Goal: Task Accomplishment & Management: Use online tool/utility

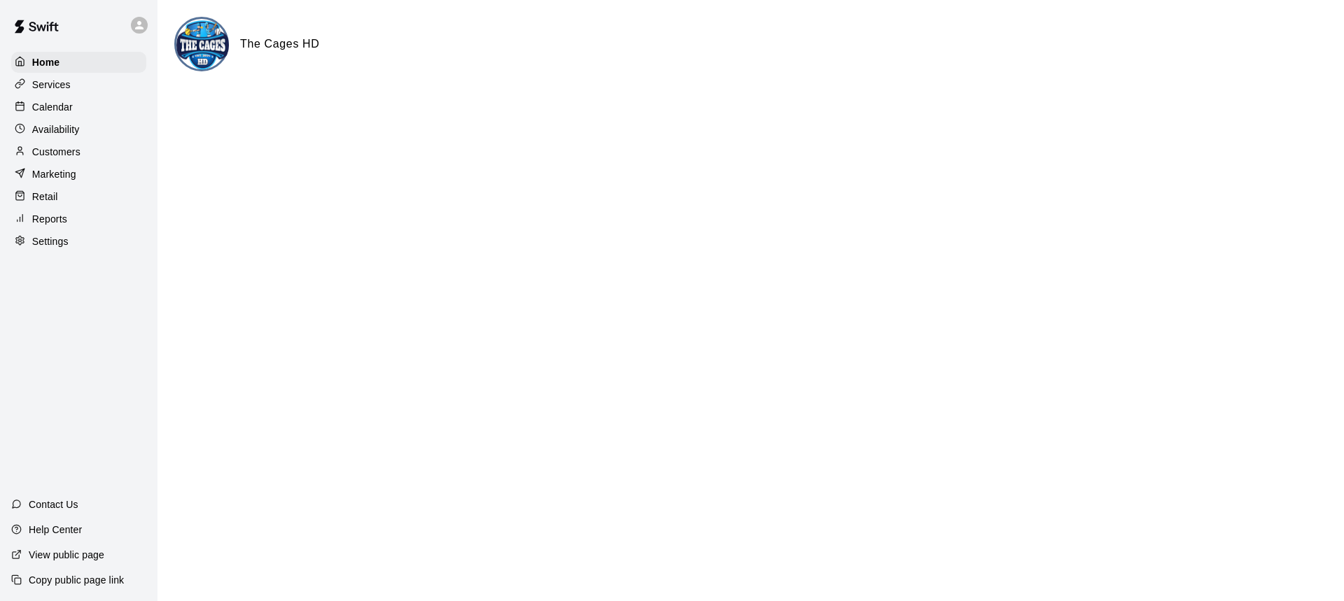
click at [61, 103] on p "Calendar" at bounding box center [52, 107] width 41 height 14
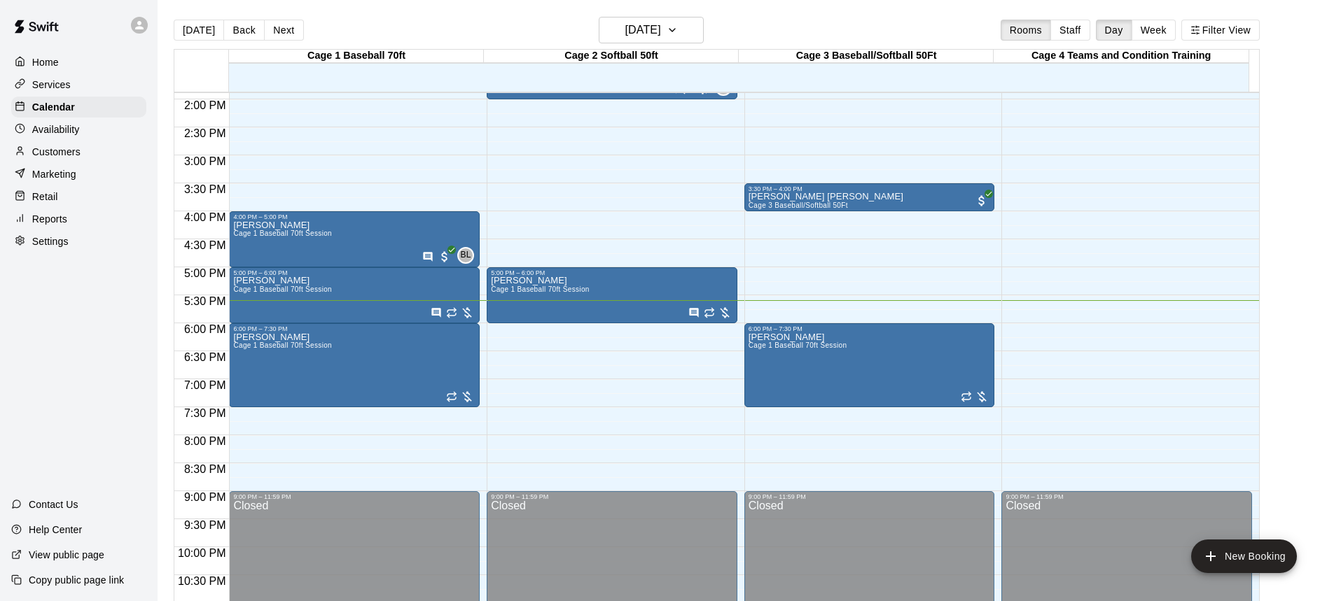
scroll to position [821, 0]
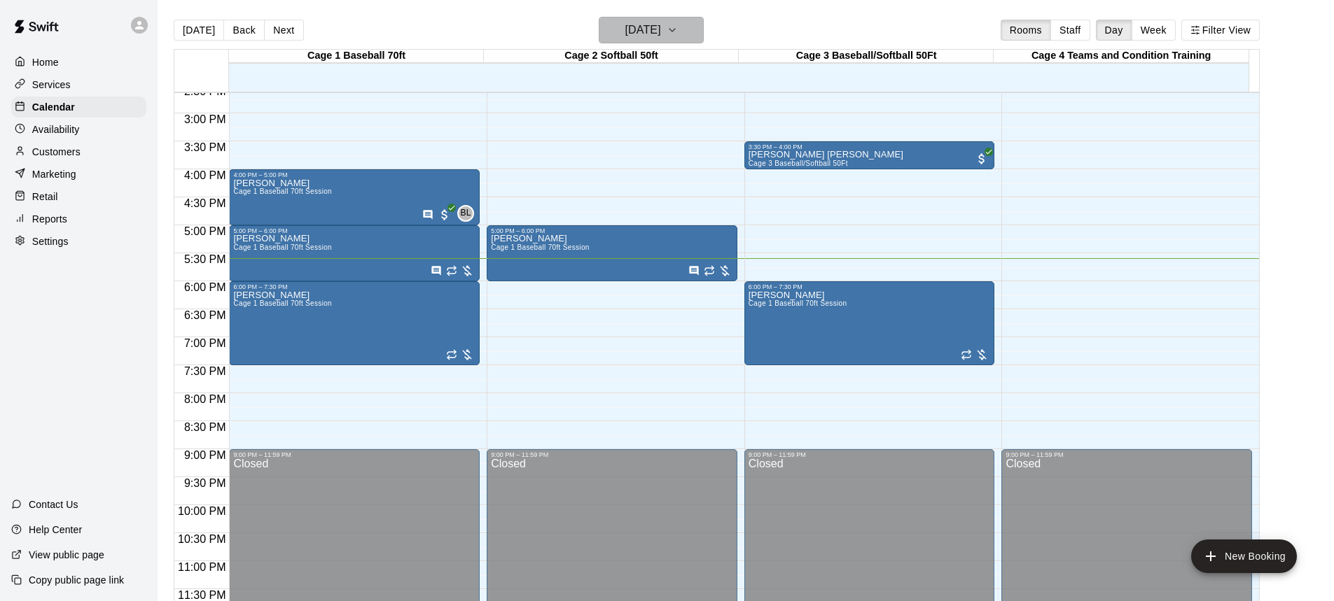
click at [678, 36] on icon "button" at bounding box center [672, 30] width 11 height 17
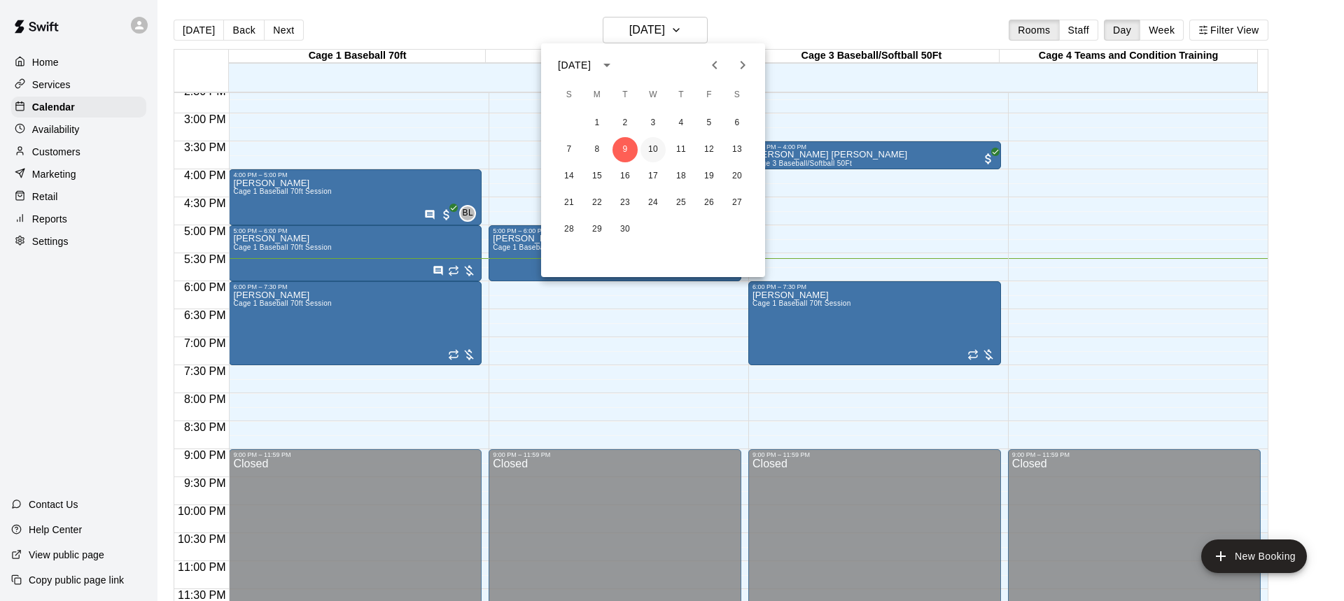
click at [653, 153] on button "10" at bounding box center [653, 149] width 25 height 25
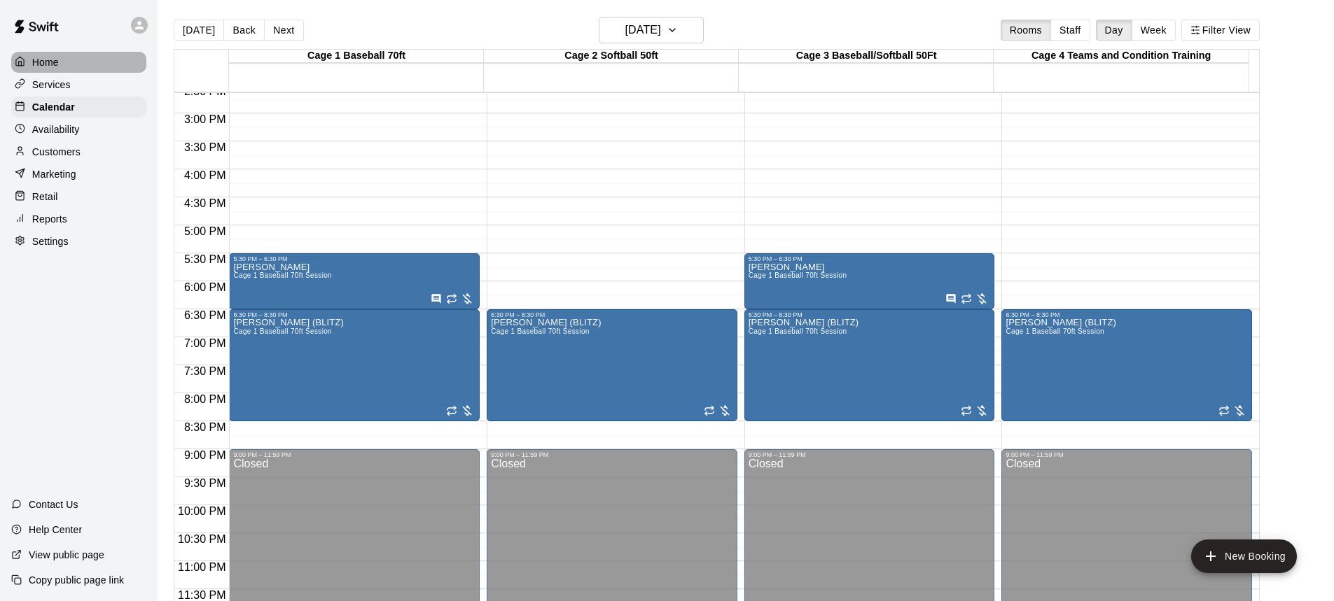
click at [41, 65] on p "Home" at bounding box center [45, 62] width 27 height 14
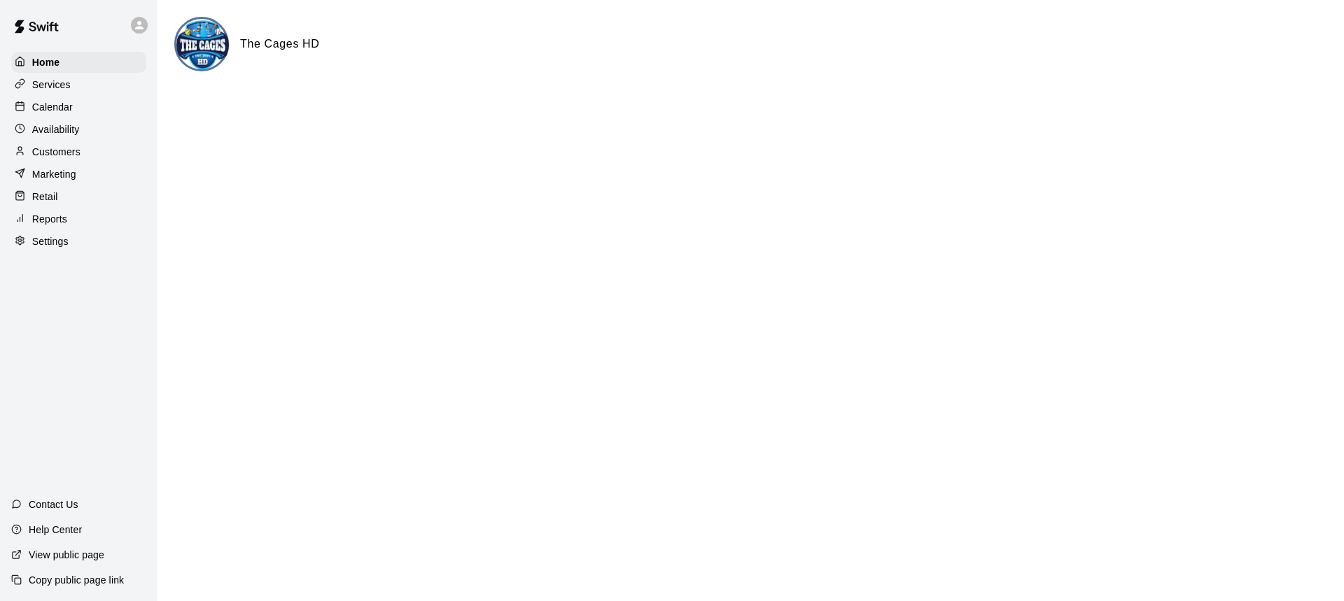
click at [54, 104] on p "Calendar" at bounding box center [52, 107] width 41 height 14
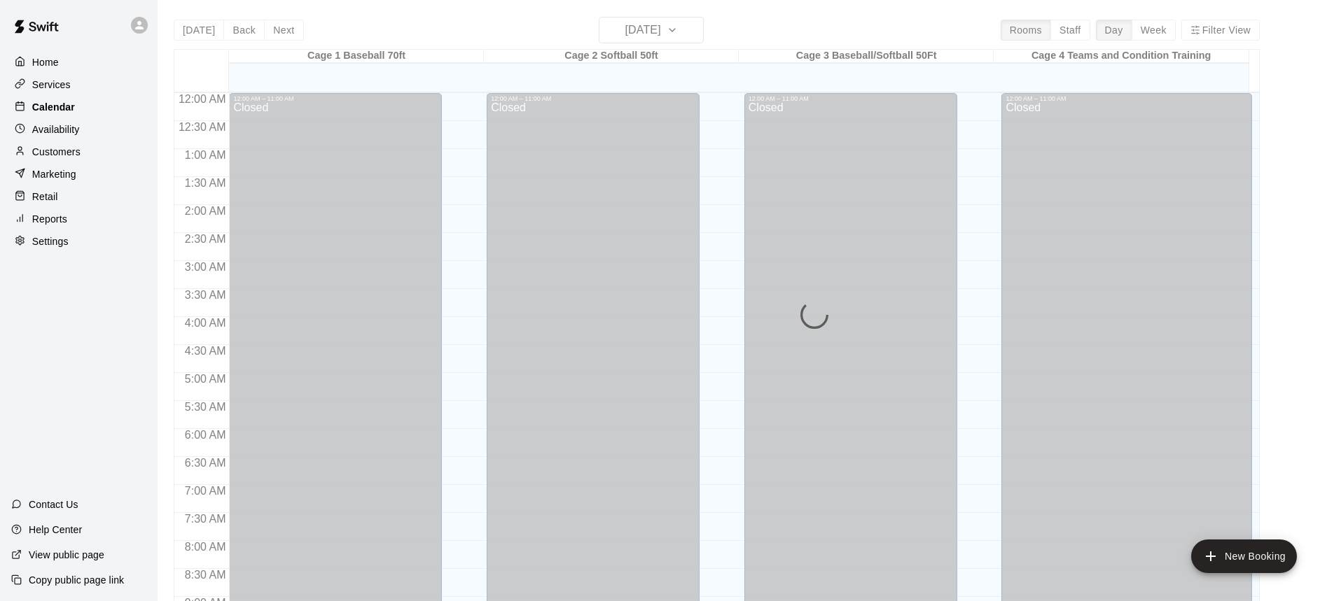
scroll to position [778, 0]
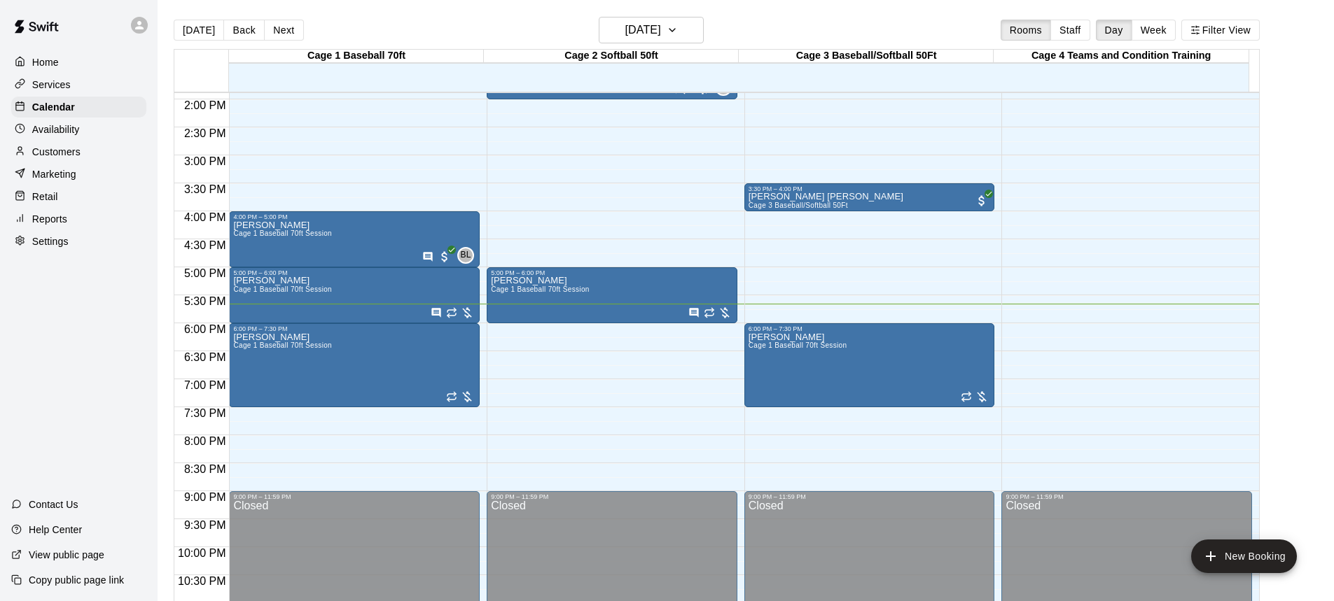
click at [46, 154] on p "Customers" at bounding box center [56, 152] width 48 height 14
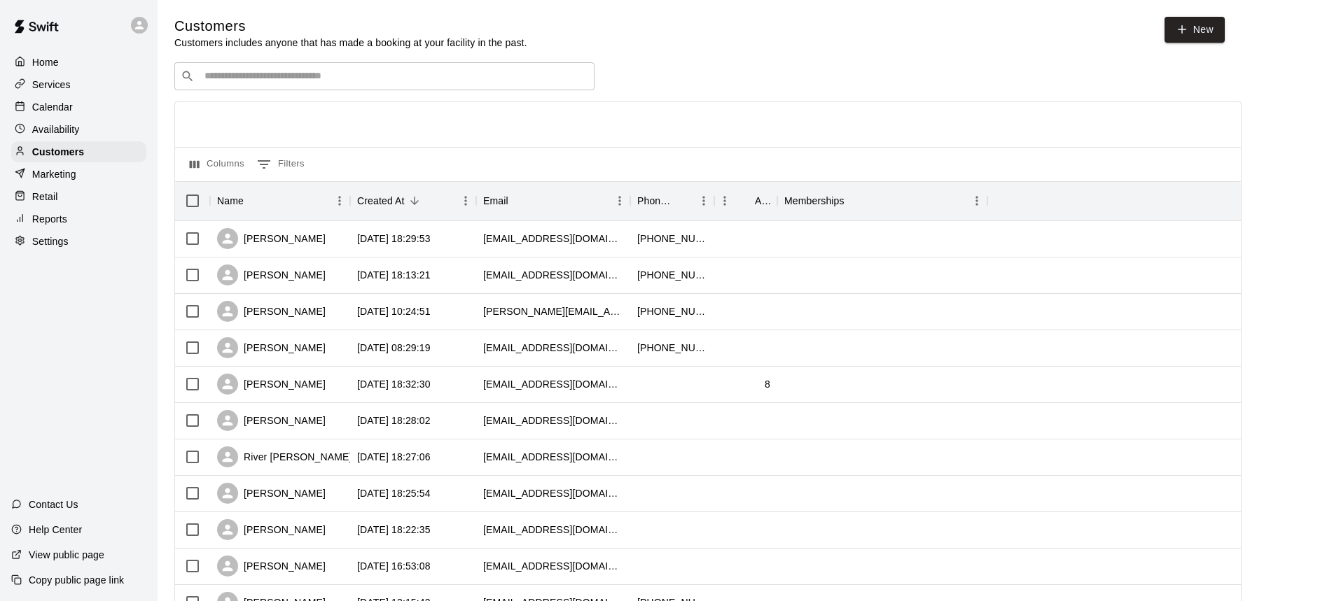
click at [298, 75] on input "Search customers by name or email" at bounding box center [394, 76] width 388 height 14
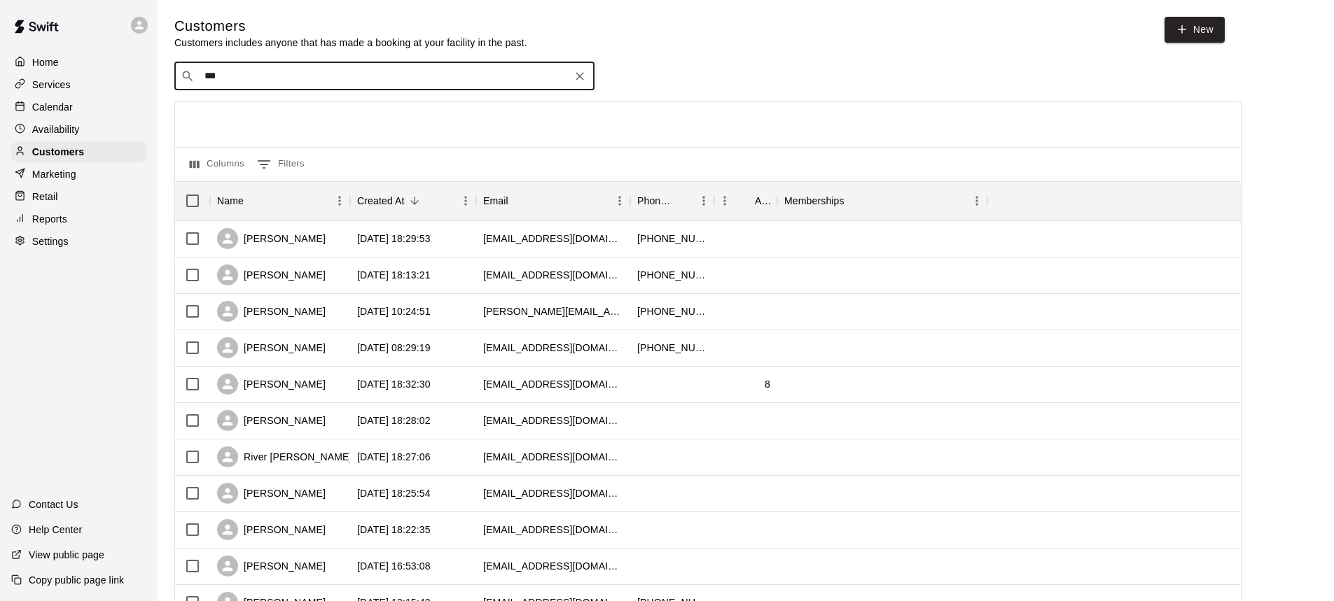
type input "****"
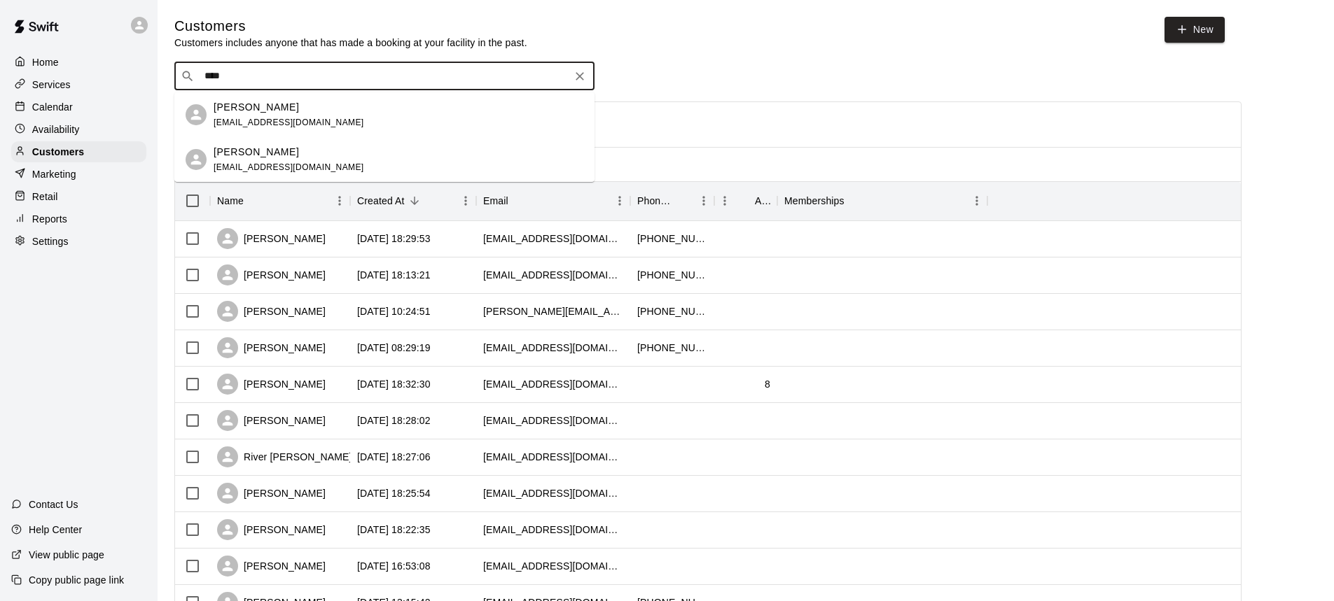
click at [266, 122] on span "[EMAIL_ADDRESS][DOMAIN_NAME]" at bounding box center [289, 123] width 151 height 10
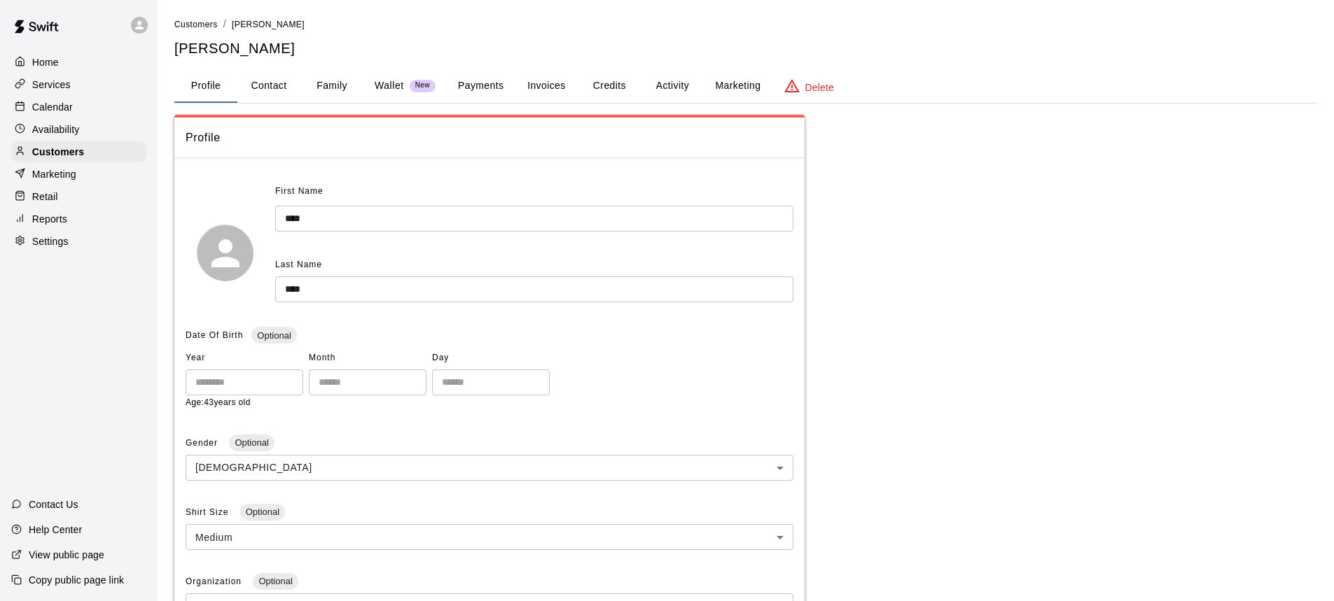
click at [547, 89] on button "Invoices" at bounding box center [546, 86] width 63 height 34
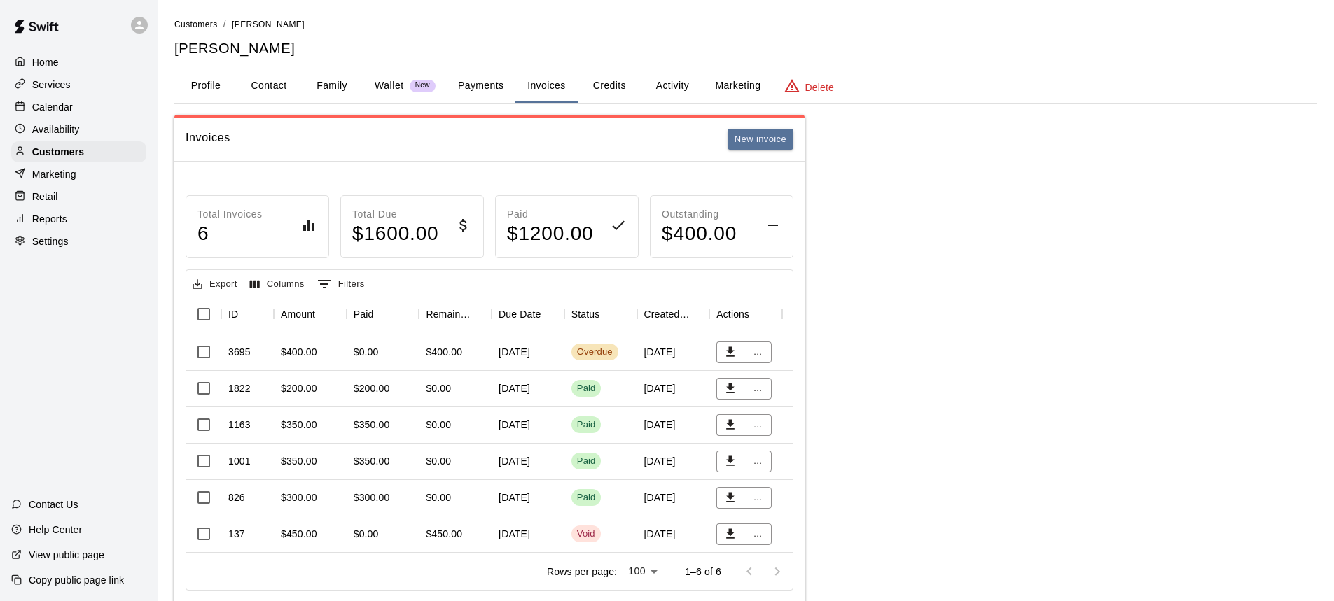
click at [46, 63] on p "Home" at bounding box center [45, 62] width 27 height 14
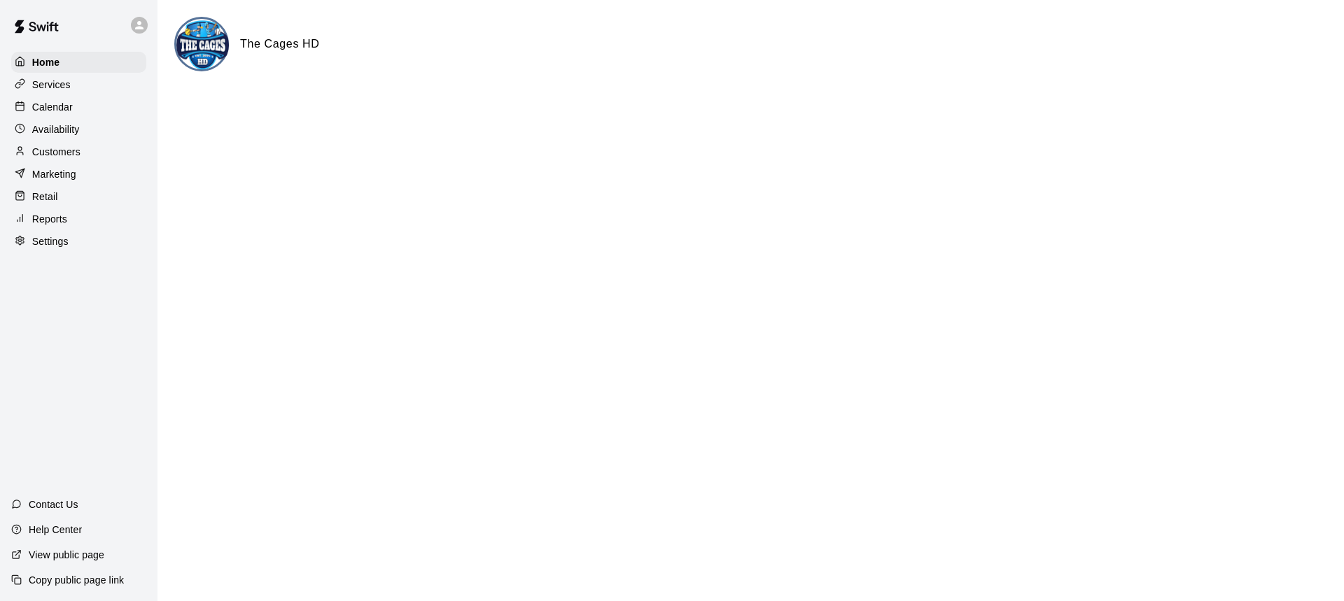
click at [46, 103] on p "Calendar" at bounding box center [52, 107] width 41 height 14
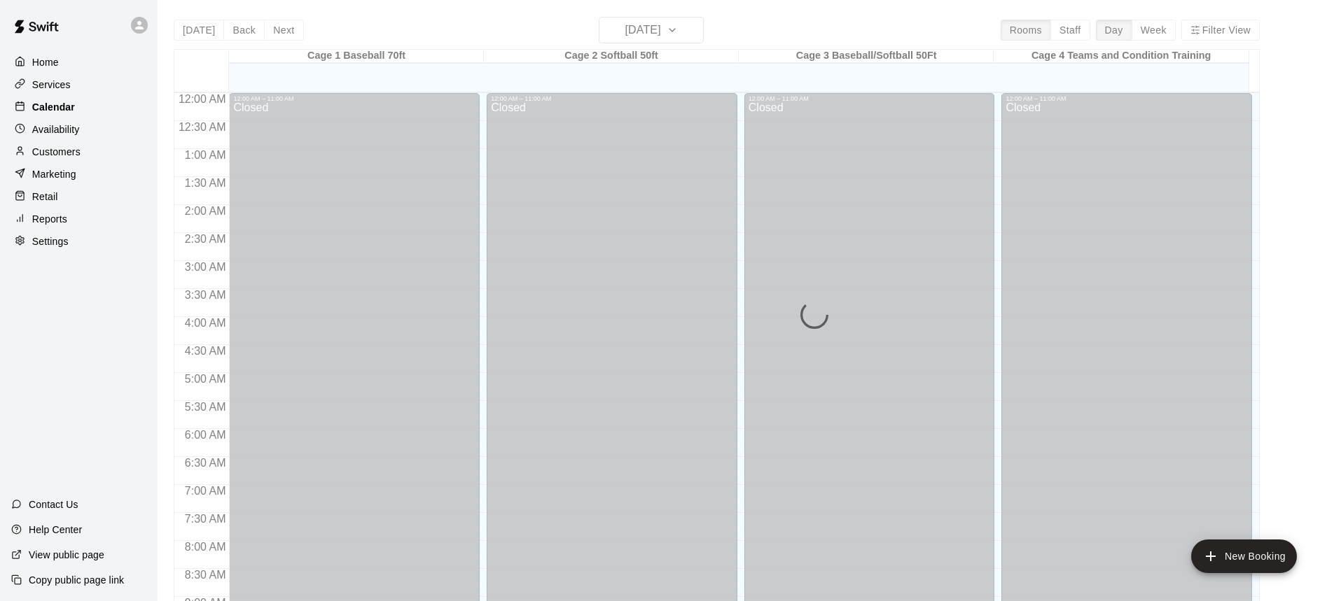
scroll to position [778, 0]
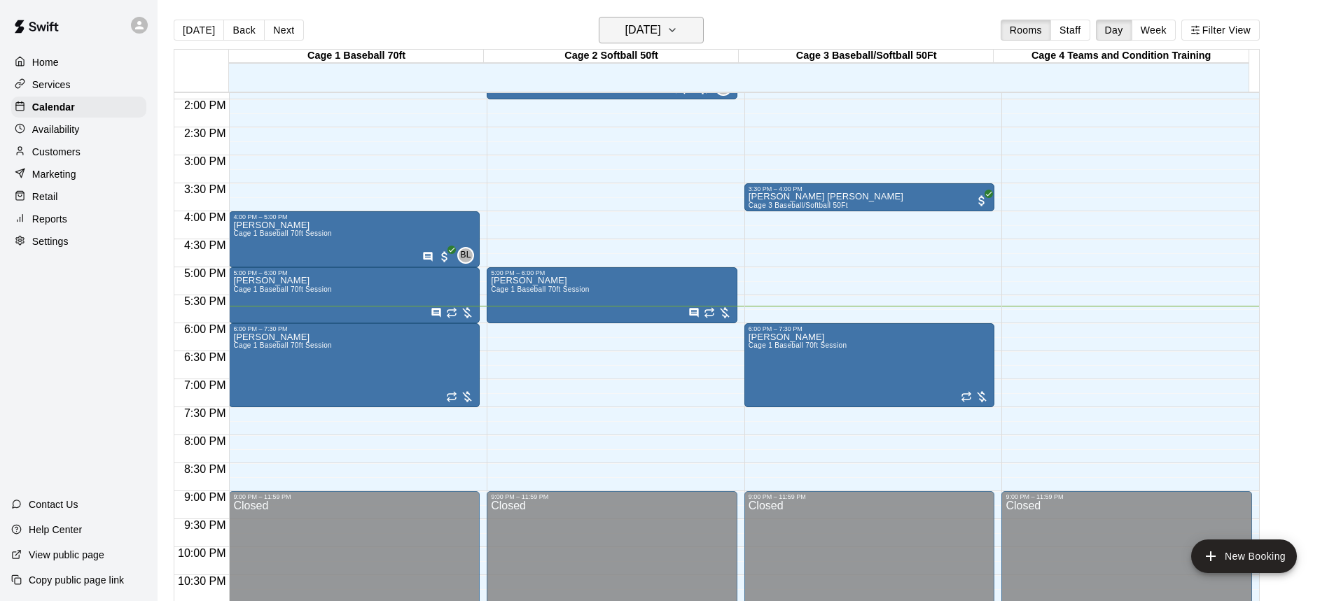
click at [678, 28] on icon "button" at bounding box center [672, 30] width 11 height 17
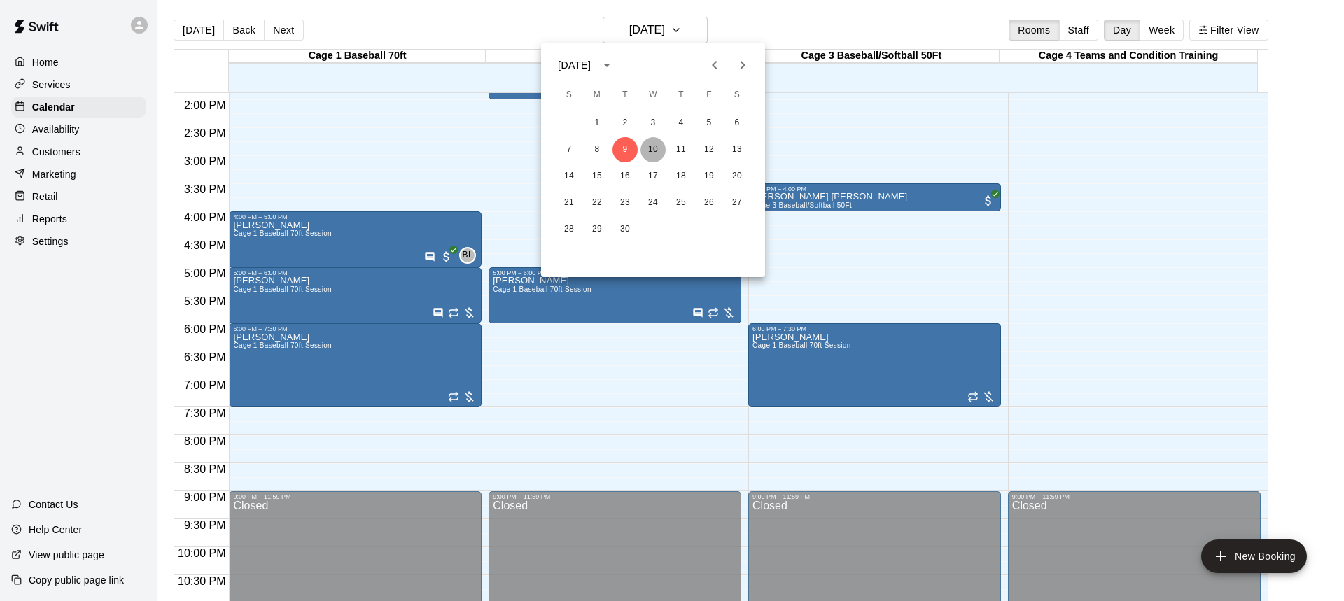
click at [657, 146] on button "10" at bounding box center [653, 149] width 25 height 25
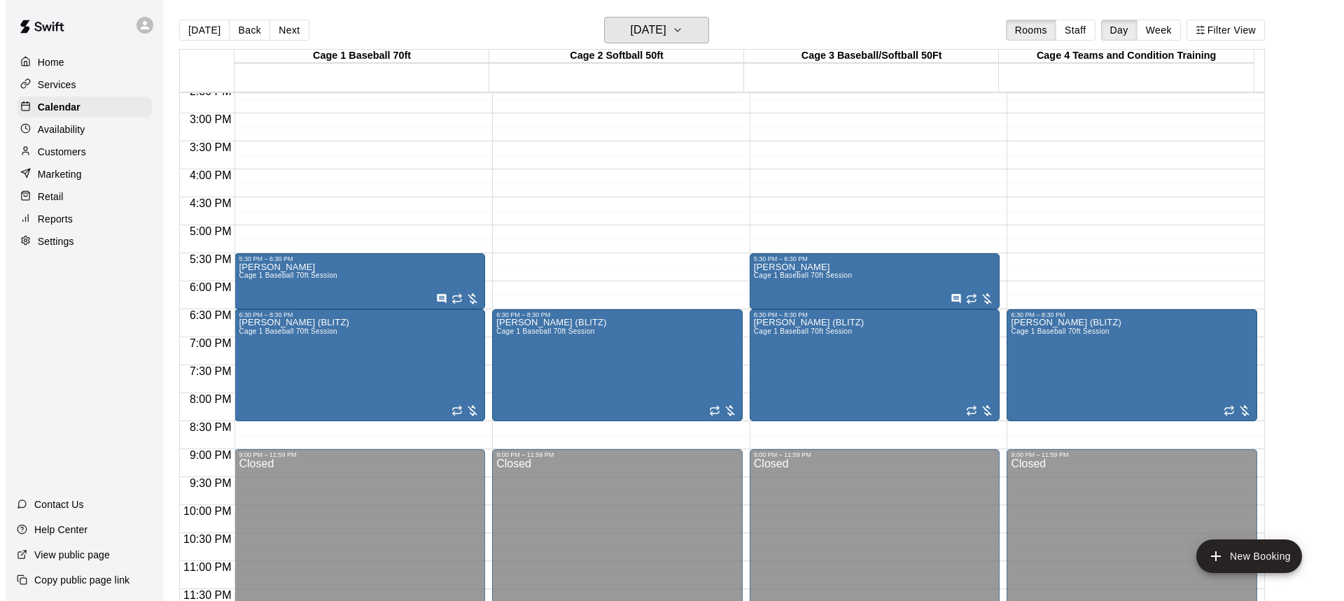
scroll to position [751, 0]
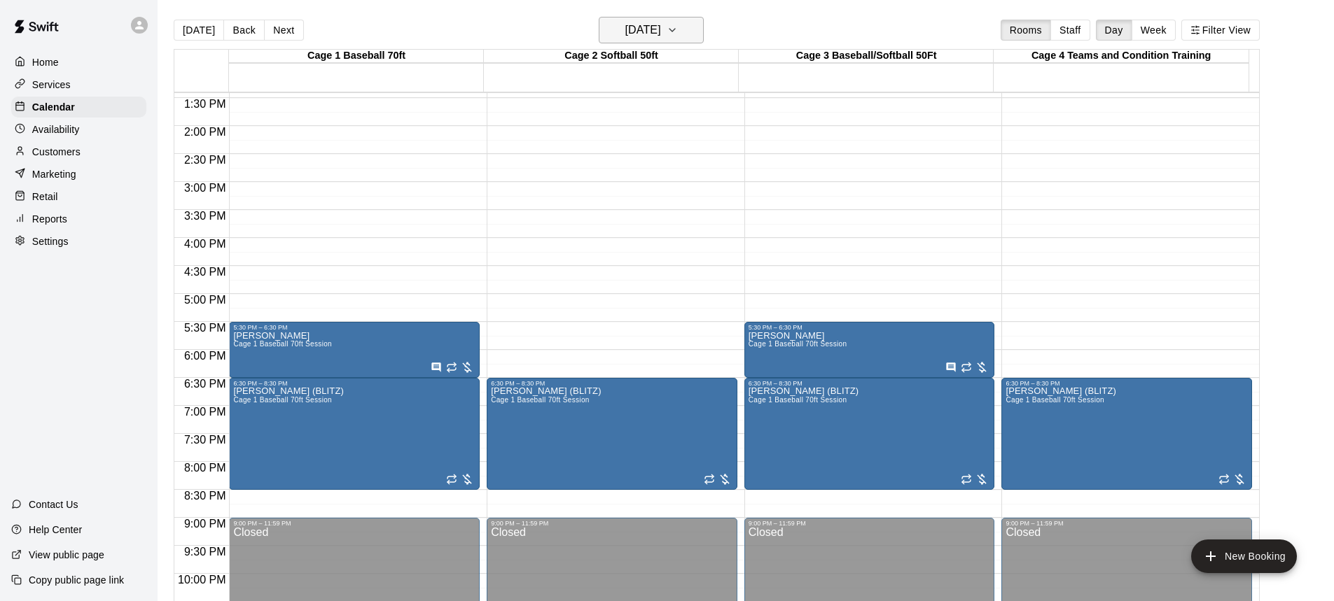
click at [678, 32] on icon "button" at bounding box center [672, 30] width 11 height 17
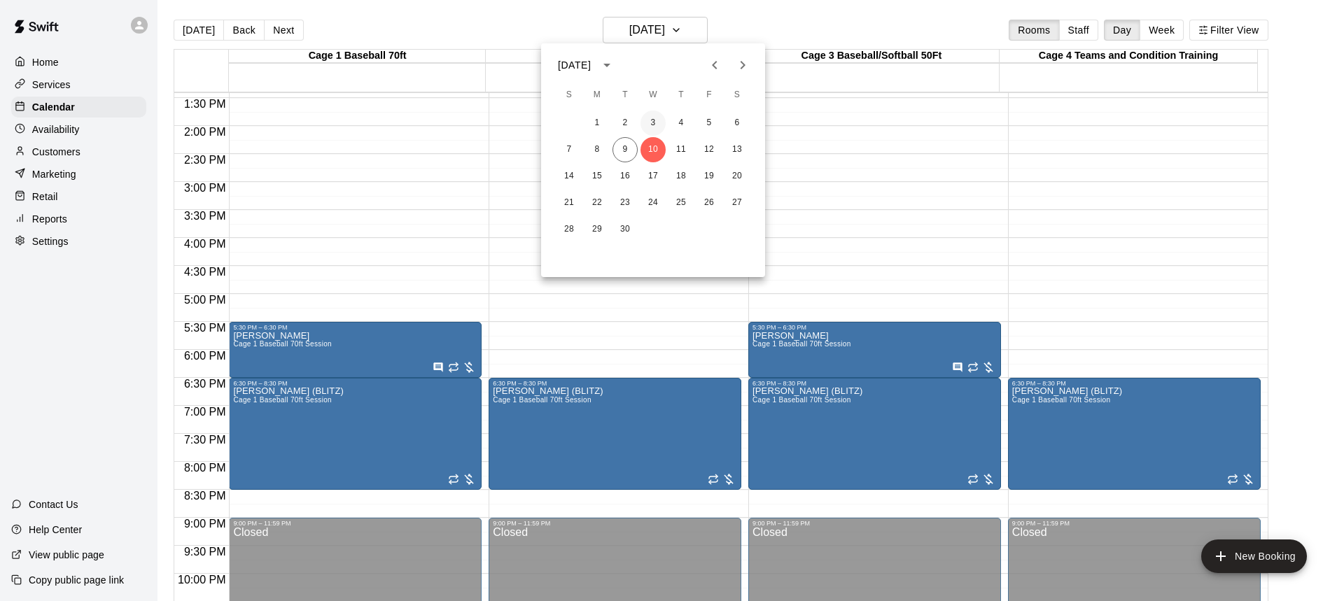
click at [655, 120] on button "3" at bounding box center [653, 123] width 25 height 25
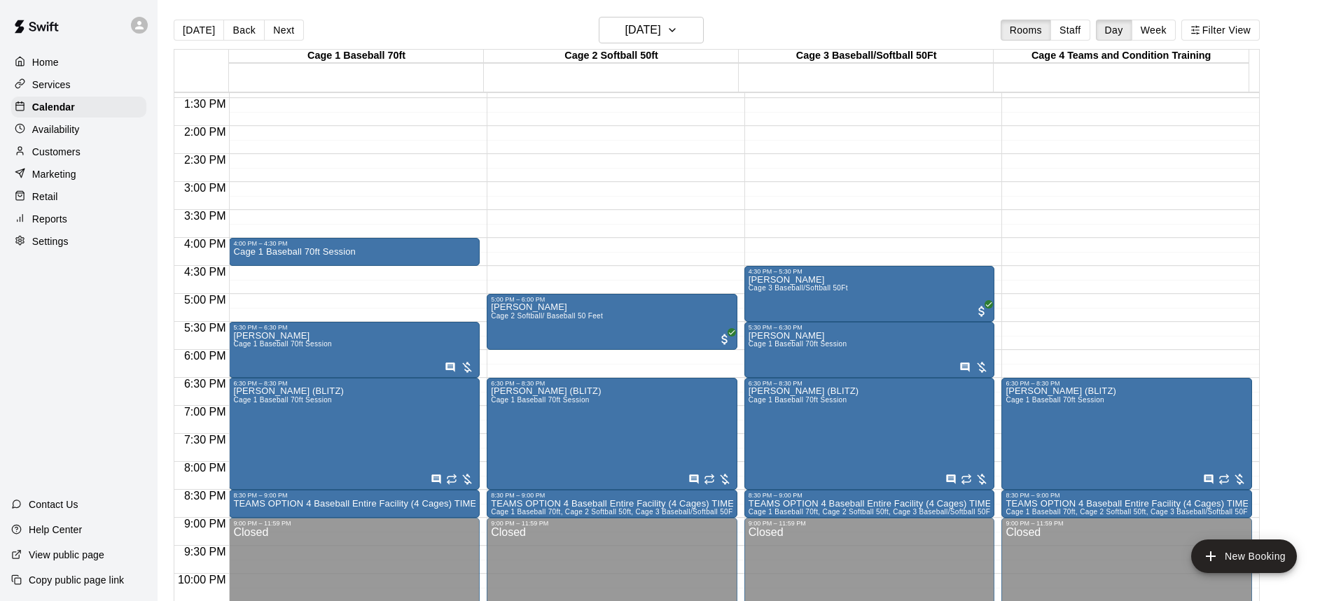
click at [45, 68] on p "Home" at bounding box center [45, 62] width 27 height 14
